Goal: Information Seeking & Learning: Learn about a topic

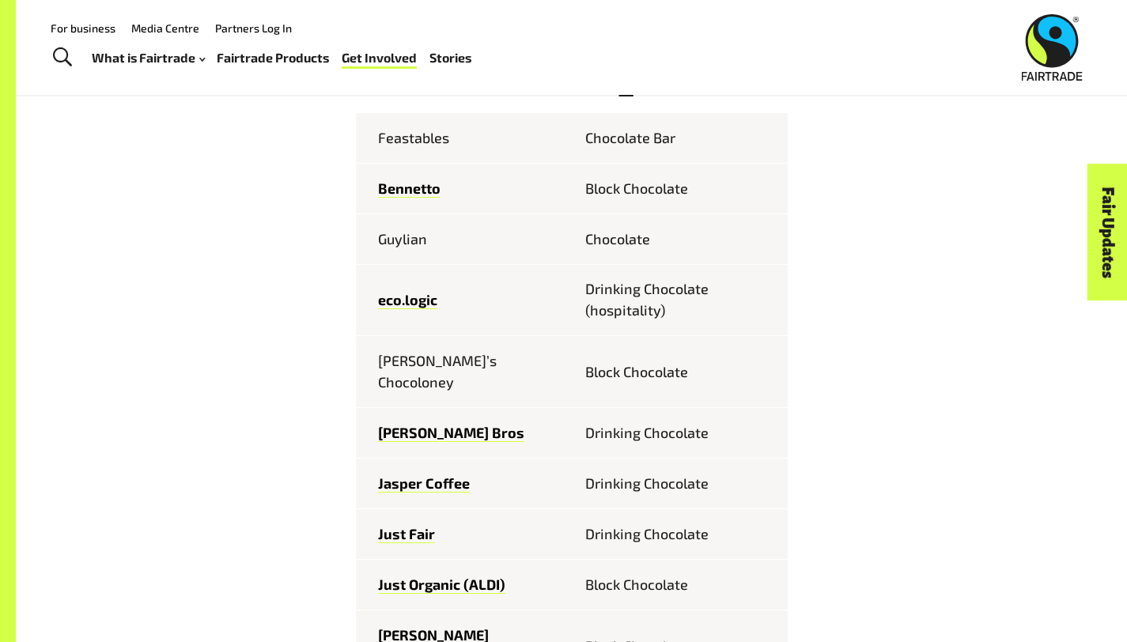
scroll to position [752, 0]
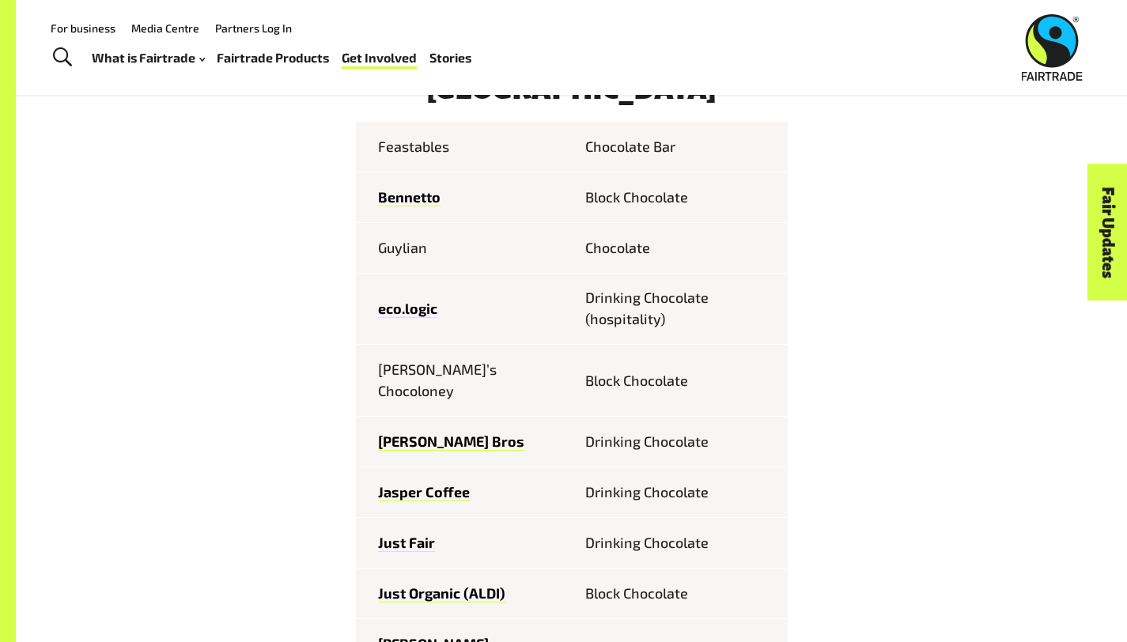
click at [371, 257] on td "Guylian" at bounding box center [464, 247] width 216 height 51
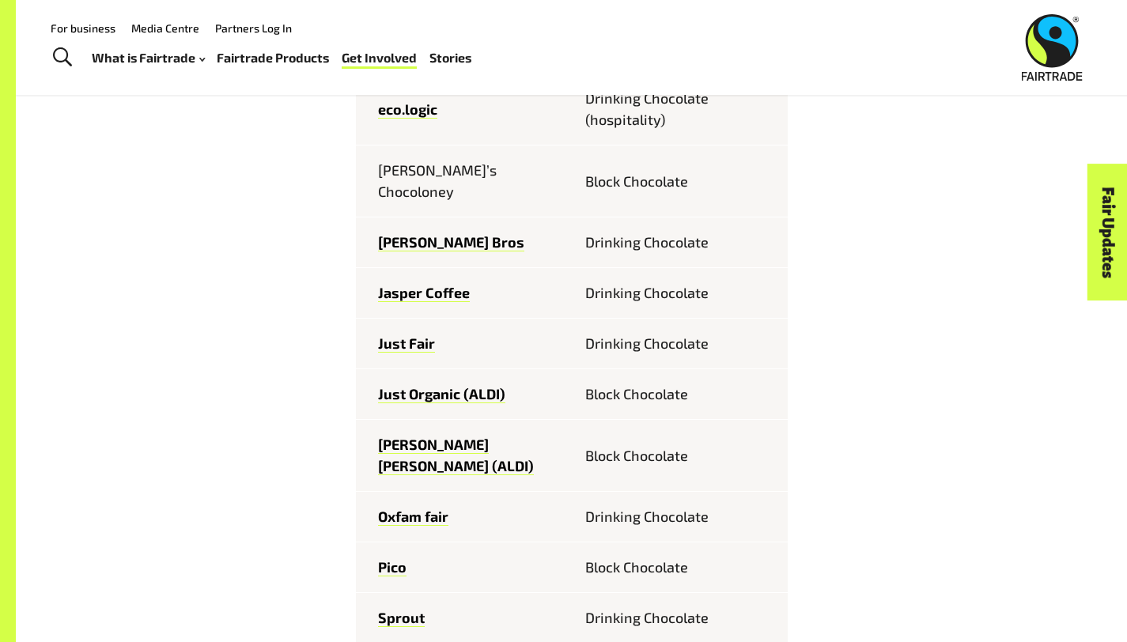
scroll to position [950, 0]
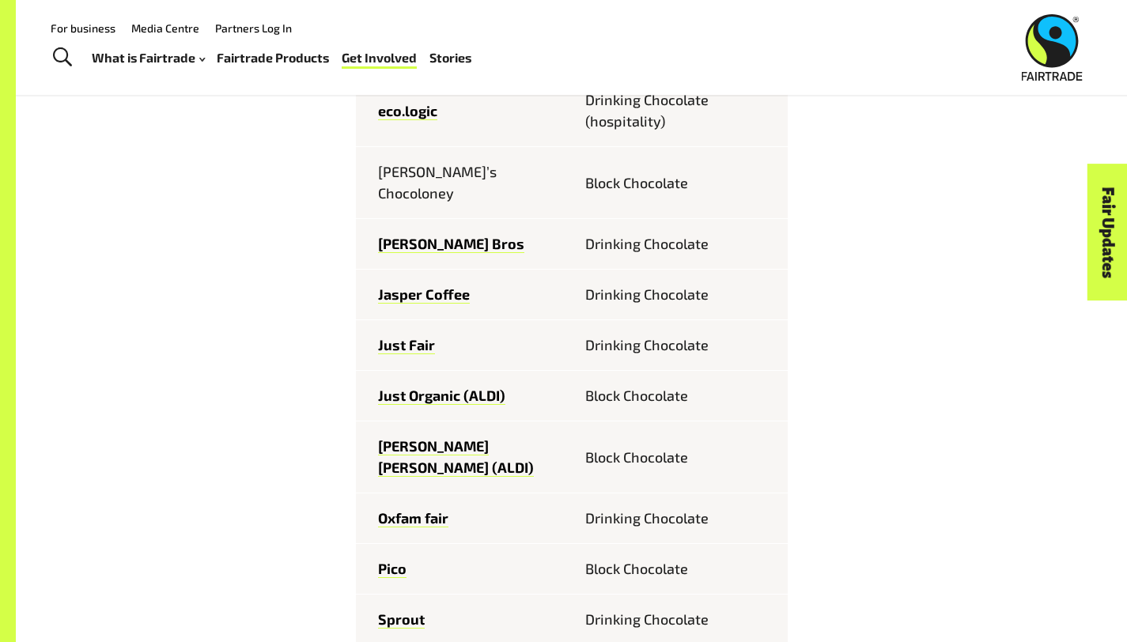
click at [400, 181] on td "[PERSON_NAME]’s Chocoloney" at bounding box center [464, 183] width 216 height 72
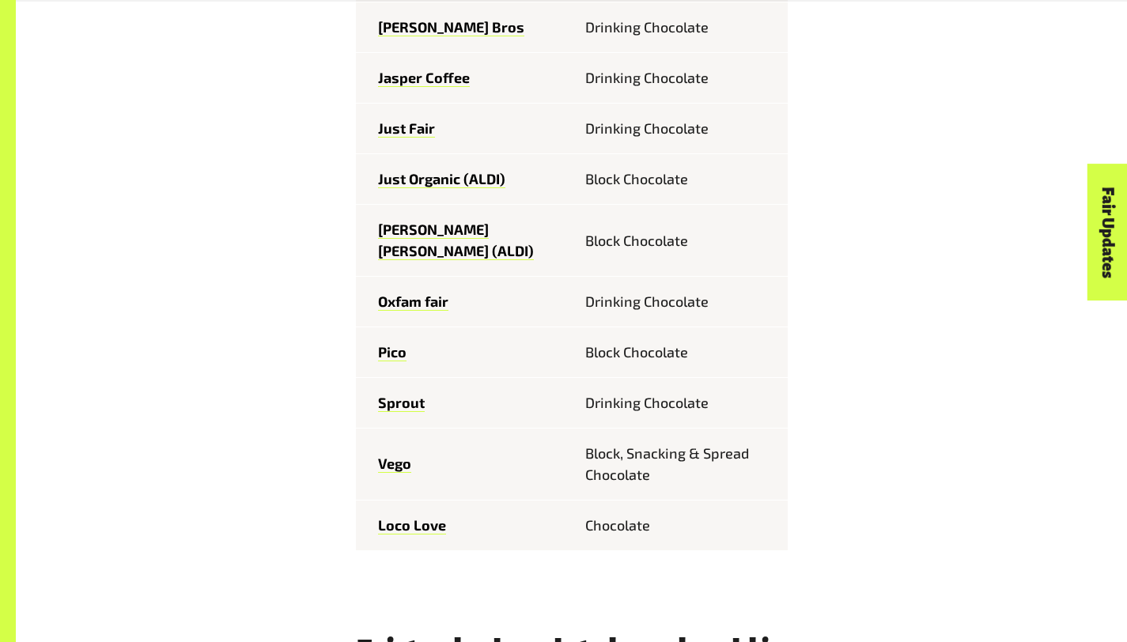
scroll to position [1177, 0]
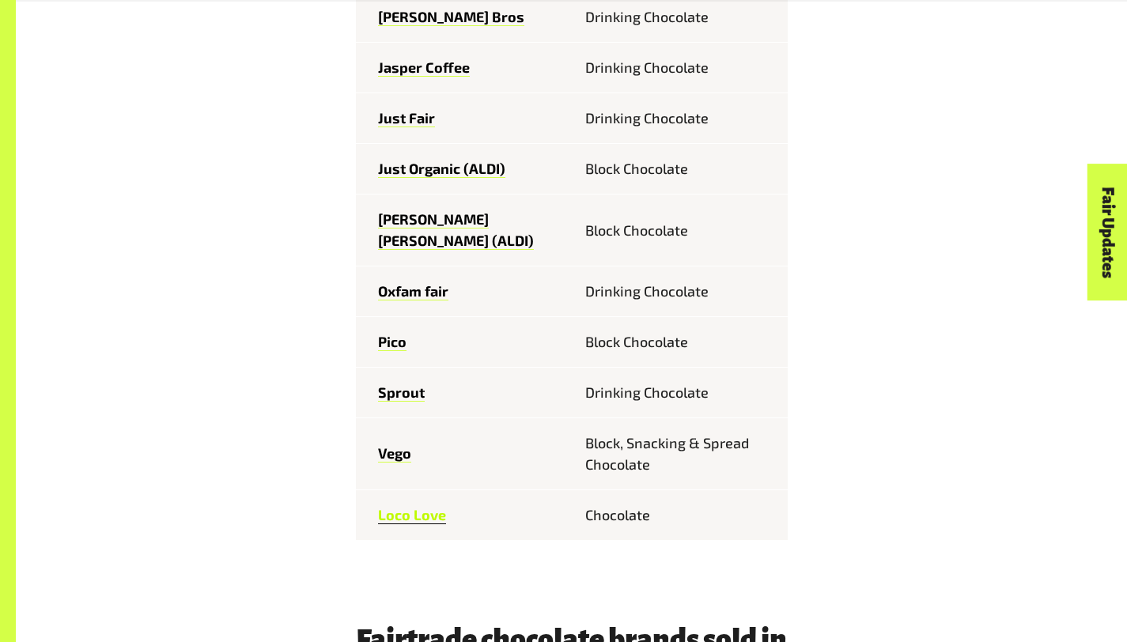
click at [390, 506] on link "Loco Love" at bounding box center [412, 515] width 68 height 18
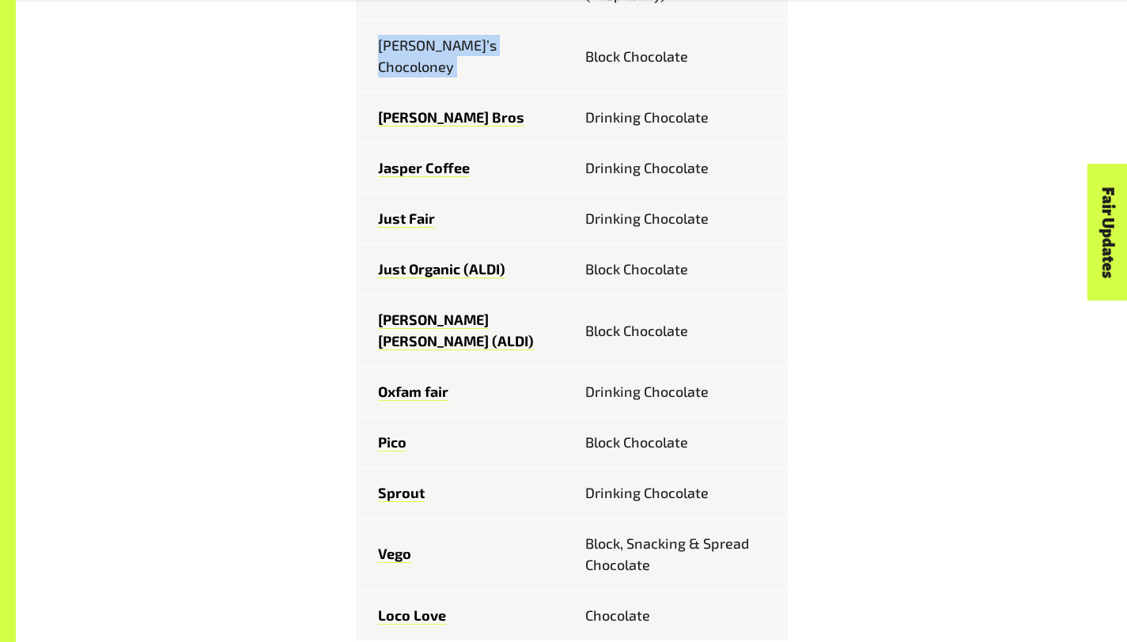
scroll to position [1101, 0]
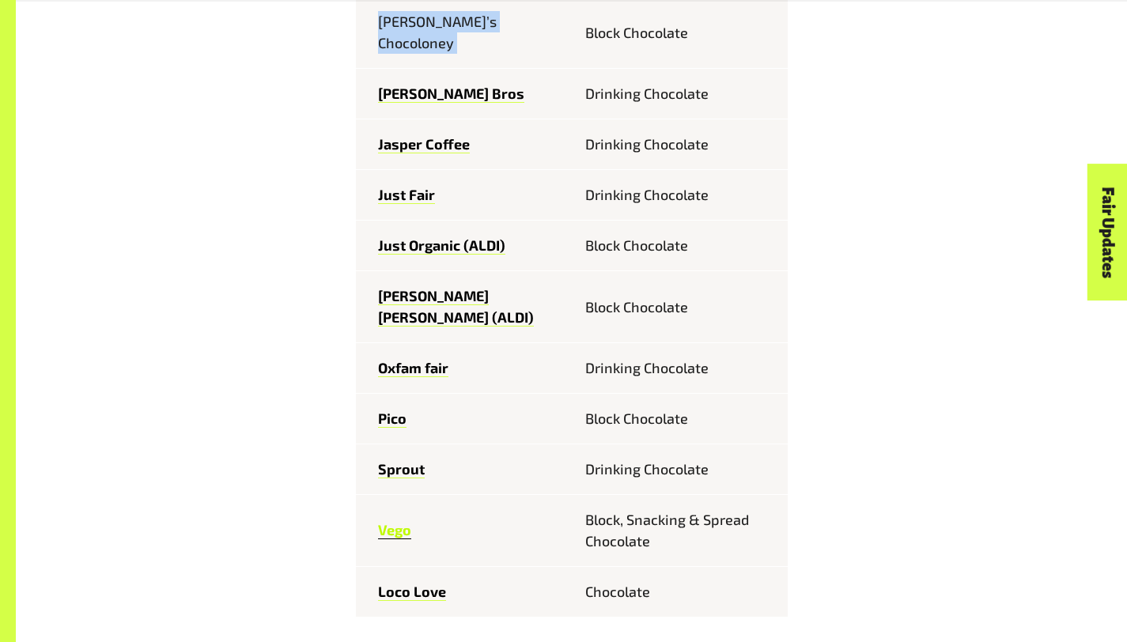
click at [378, 521] on link "Vego" at bounding box center [394, 530] width 33 height 18
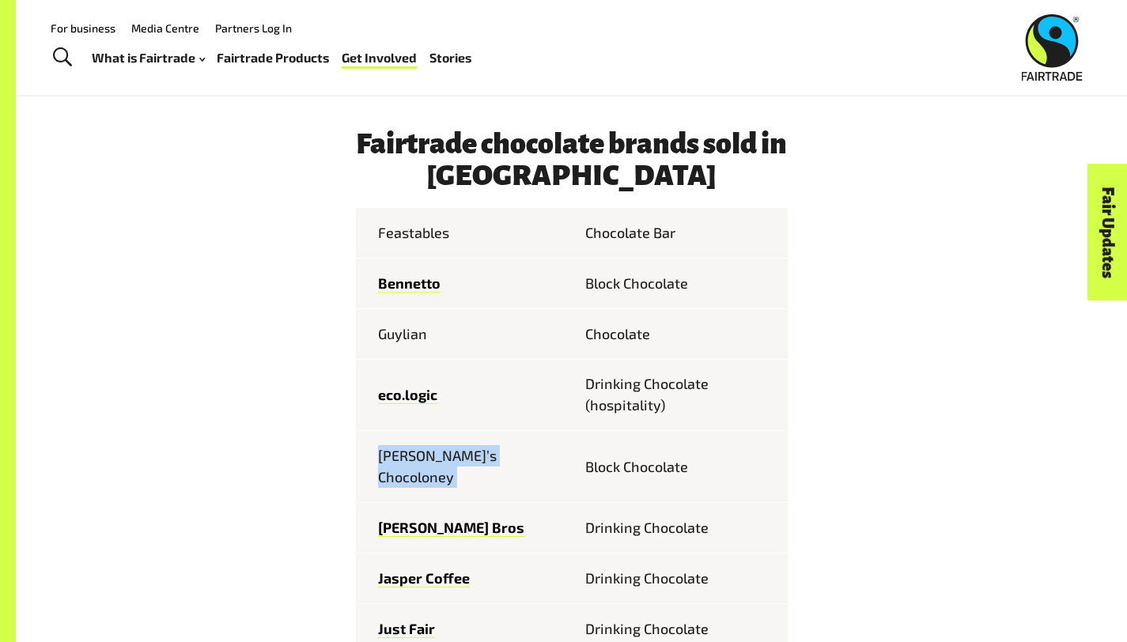
scroll to position [665, 0]
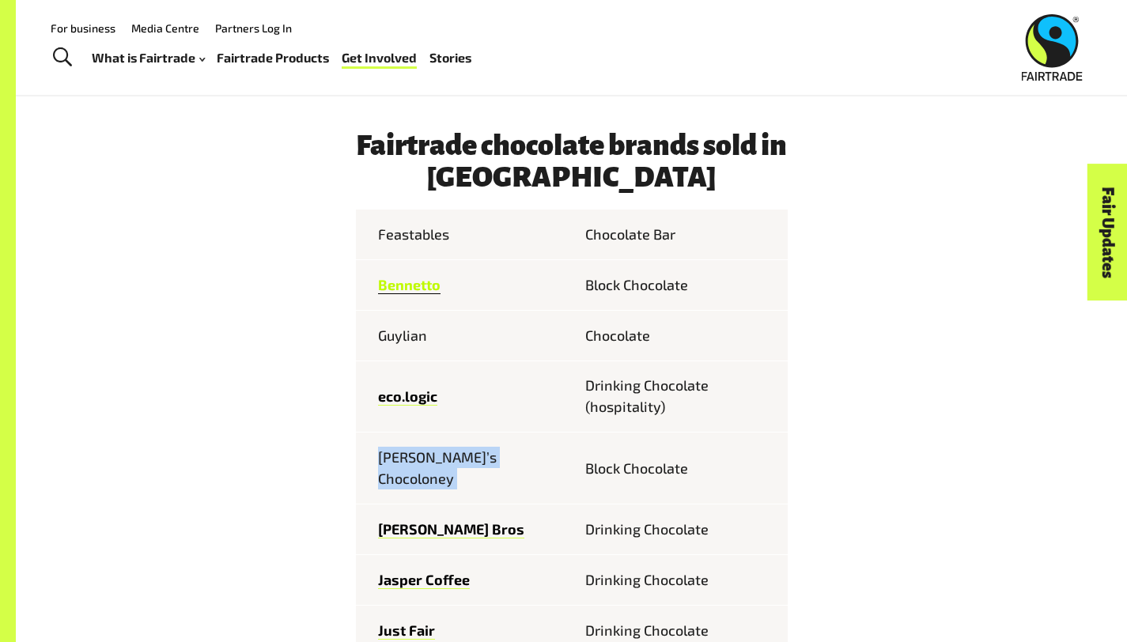
click at [389, 293] on link "Bennetto" at bounding box center [409, 285] width 63 height 18
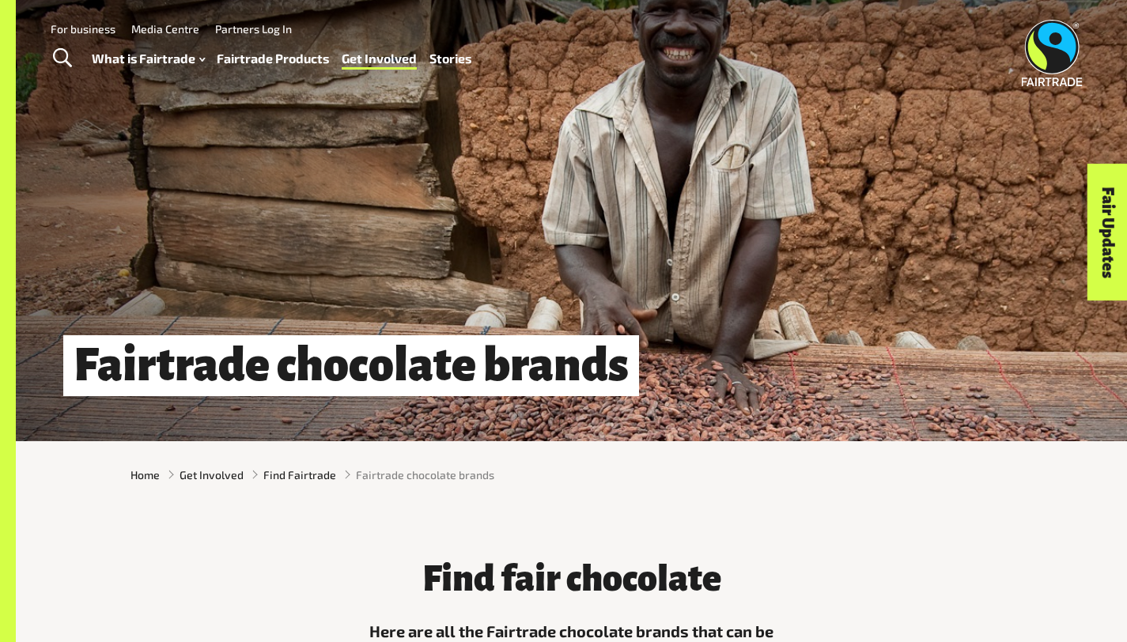
scroll to position [0, 0]
